Goal: Communication & Community: Answer question/provide support

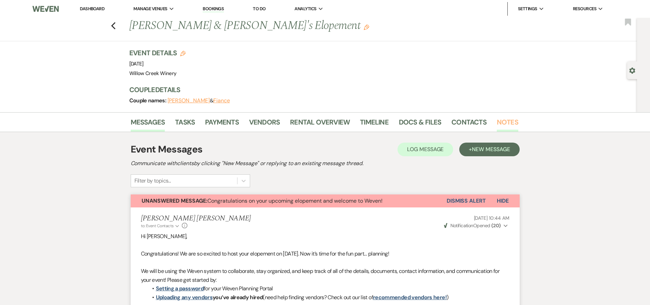
click at [498, 120] on link "Notes" at bounding box center [507, 124] width 21 height 15
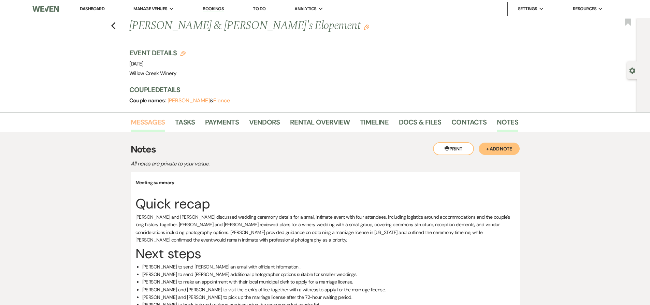
click at [154, 125] on link "Messages" at bounding box center [148, 124] width 34 height 15
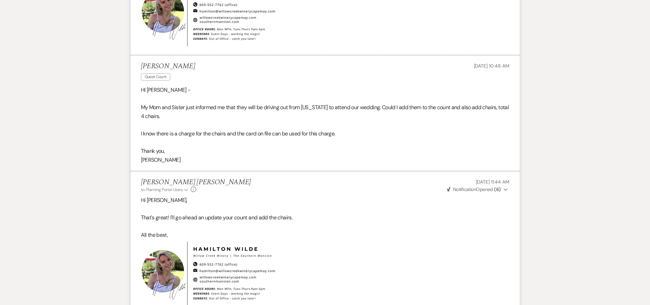
scroll to position [1230, 0]
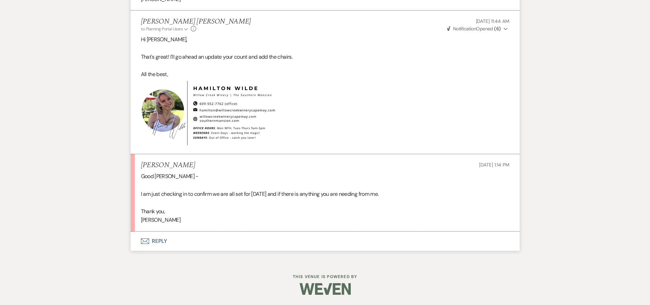
click at [233, 234] on button "Envelope Reply" at bounding box center [325, 241] width 389 height 19
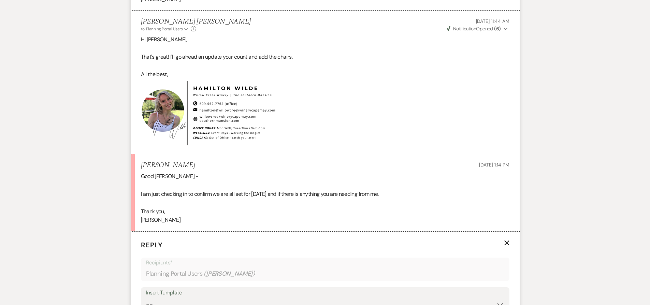
scroll to position [1421, 0]
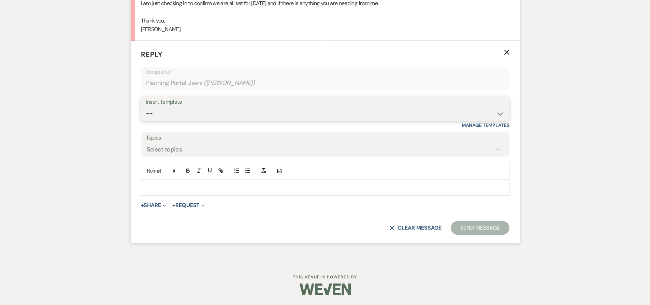
click at [205, 116] on select "-- Weven Planning Portal Introduction (Booked Events) 6-Month Check-in Review R…" at bounding box center [325, 113] width 358 height 13
select select "1589"
click at [146, 107] on select "-- Weven Planning Portal Introduction (Booked Events) 6-Month Check-in Review R…" at bounding box center [325, 113] width 358 height 13
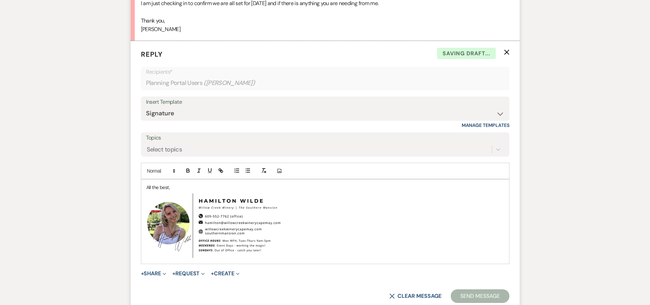
click at [144, 188] on div "All the best, ﻿ ﻿" at bounding box center [325, 222] width 368 height 84
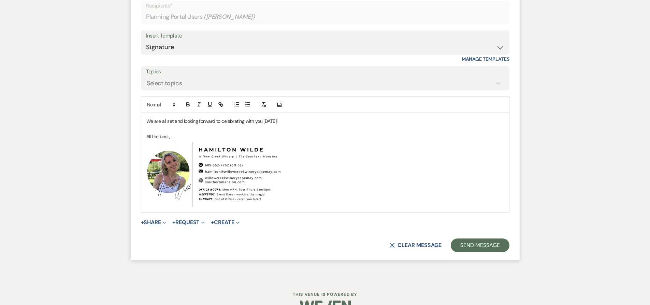
scroll to position [1504, 0]
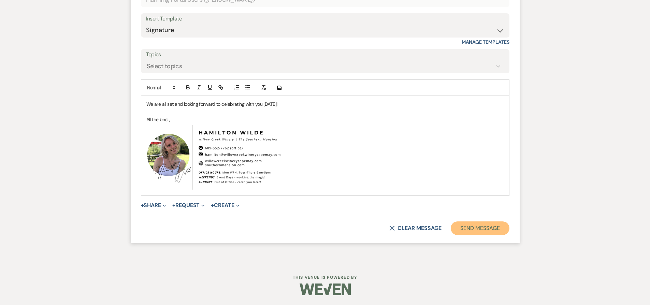
click at [489, 230] on button "Send Message" at bounding box center [480, 228] width 58 height 14
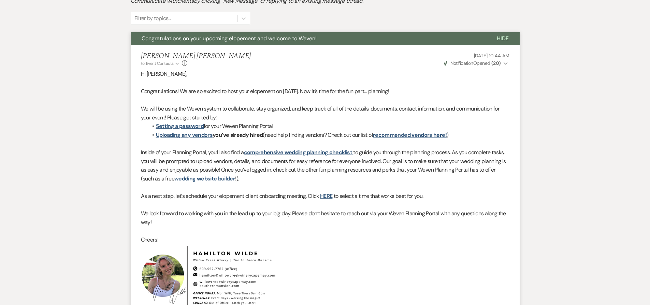
scroll to position [0, 0]
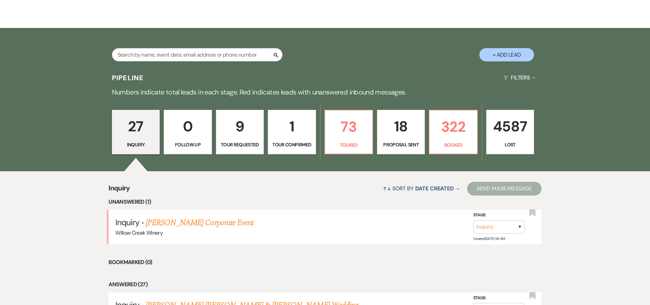
scroll to position [109, 0]
